Goal: Check status: Check status

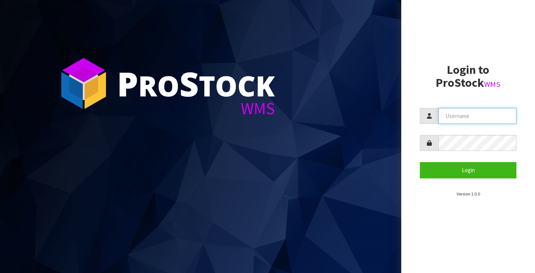
type input "[PERSON_NAME][EMAIL_ADDRESS][PERSON_NAME][DOMAIN_NAME]"
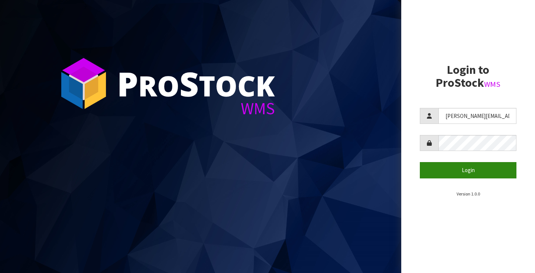
click at [465, 169] on button "Login" at bounding box center [468, 170] width 97 height 16
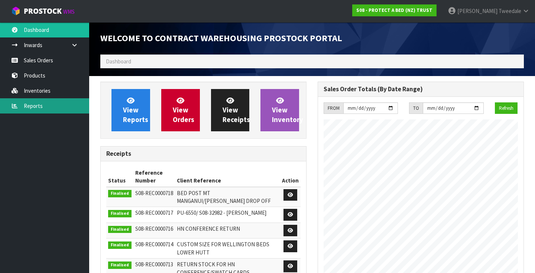
scroll to position [425, 217]
click at [39, 107] on link "Reports" at bounding box center [44, 105] width 89 height 15
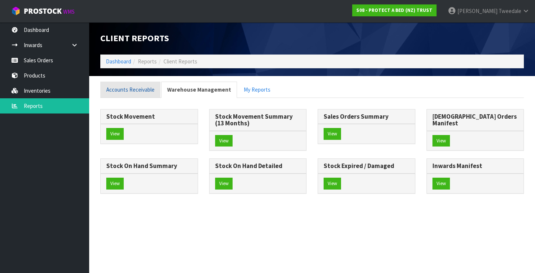
click at [128, 90] on link "Accounts Receivable" at bounding box center [130, 90] width 60 height 16
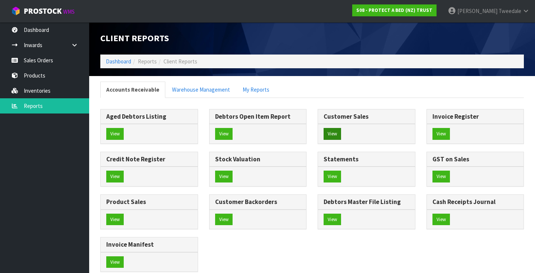
click at [331, 134] on button "View" at bounding box center [331, 134] width 17 height 12
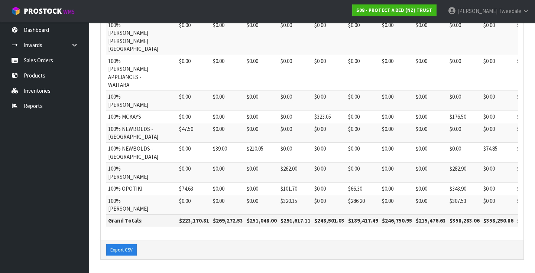
scroll to position [525, 0]
click at [526, 9] on icon at bounding box center [525, 11] width 7 height 6
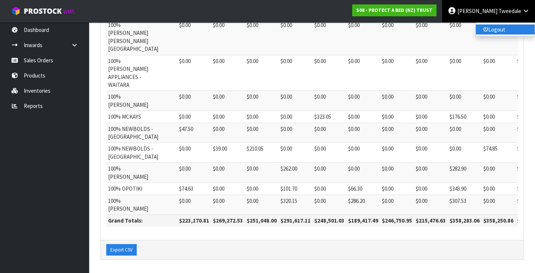
click at [489, 33] on link "Logout" at bounding box center [505, 30] width 59 height 10
